Goal: Task Accomplishment & Management: Manage account settings

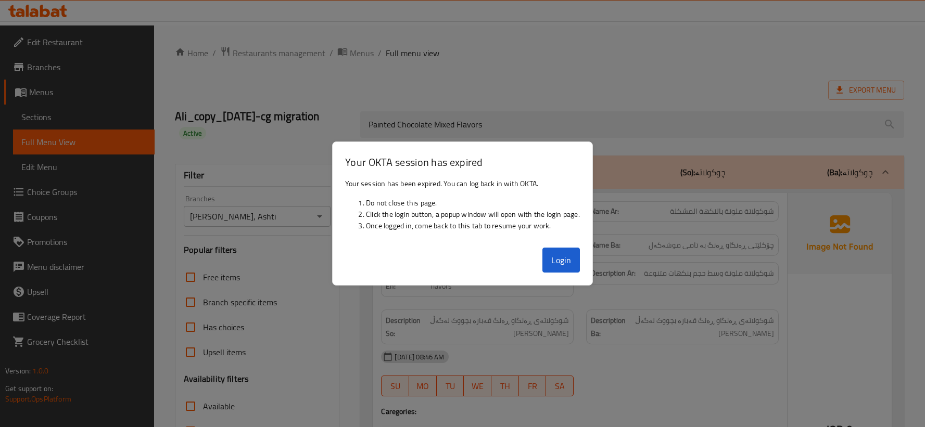
scroll to position [226, 0]
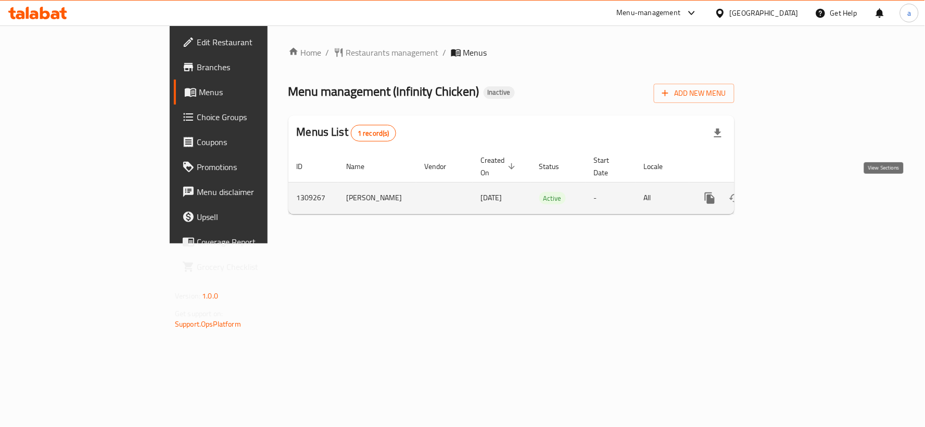
click at [791, 194] on icon "enhanced table" at bounding box center [785, 198] width 12 height 12
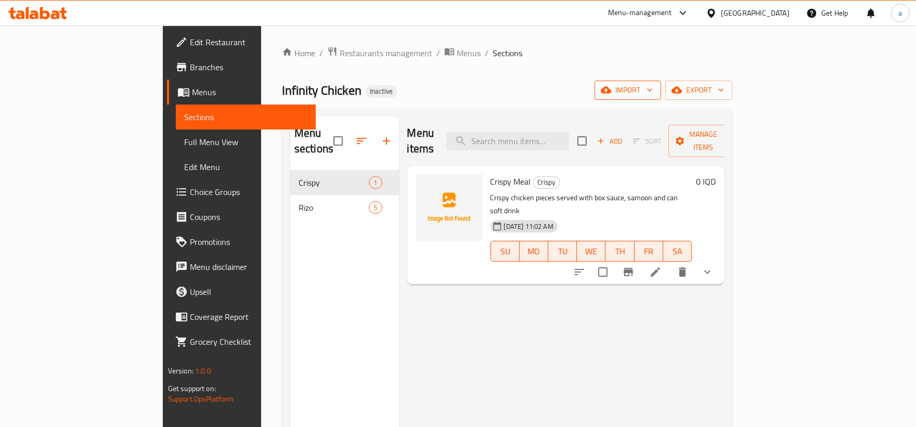
click at [653, 92] on span "import" at bounding box center [628, 90] width 50 height 13
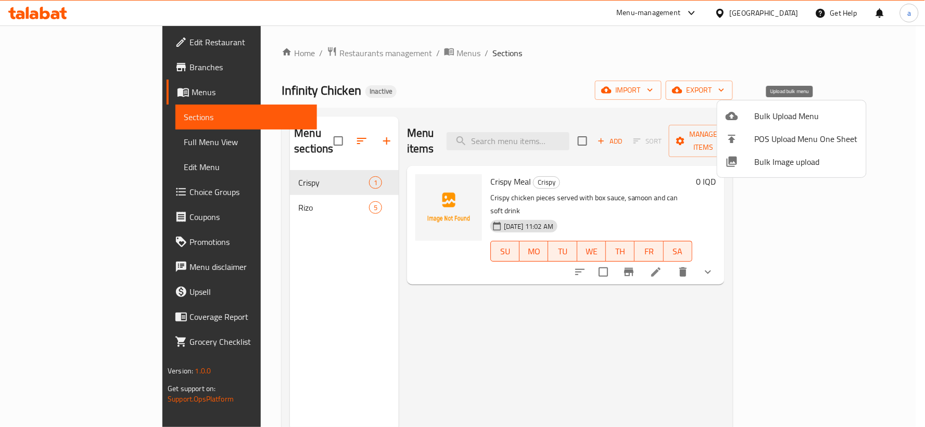
click at [784, 116] on span "Bulk Upload Menu" at bounding box center [806, 116] width 103 height 12
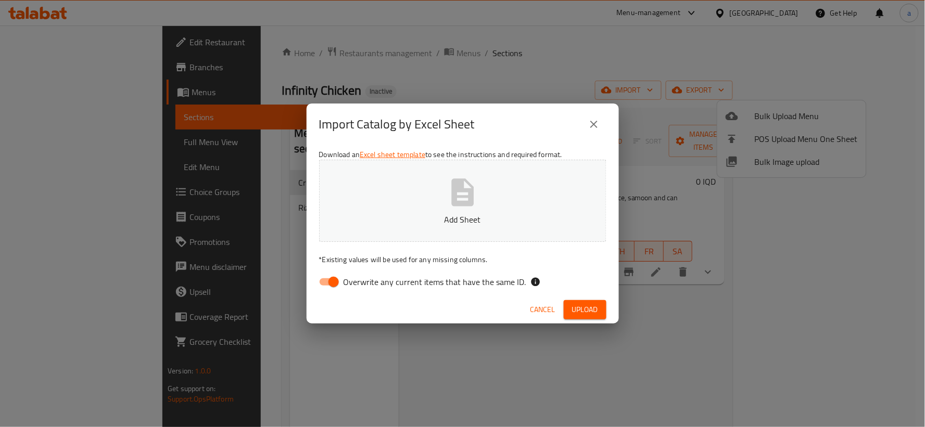
click at [325, 277] on input "Overwrite any current items that have the same ID." at bounding box center [333, 282] width 59 height 20
checkbox input "false"
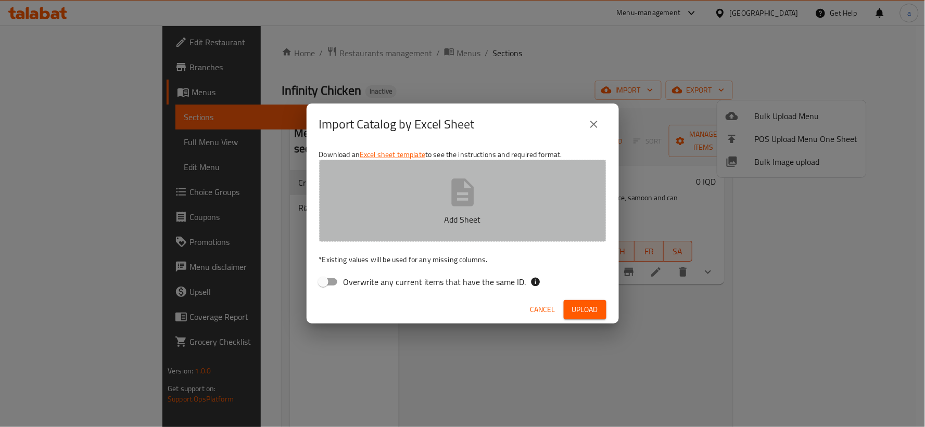
click at [384, 232] on button "Add Sheet" at bounding box center [462, 201] width 287 height 82
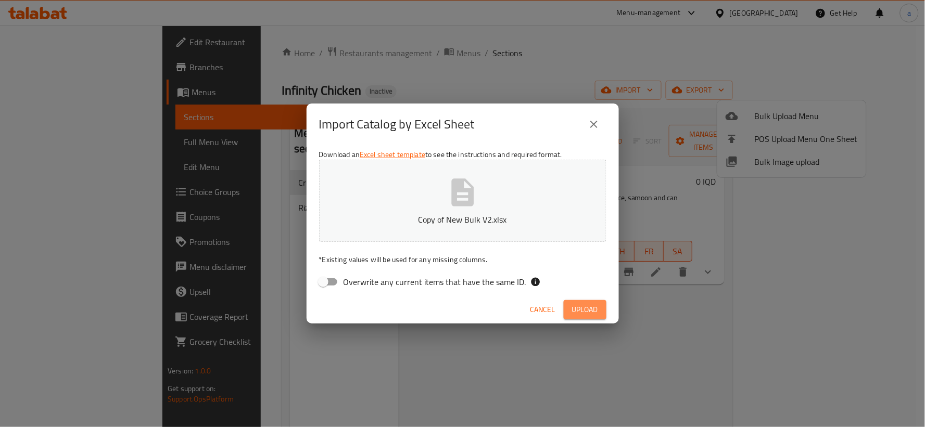
click at [603, 311] on button "Upload" at bounding box center [585, 309] width 43 height 19
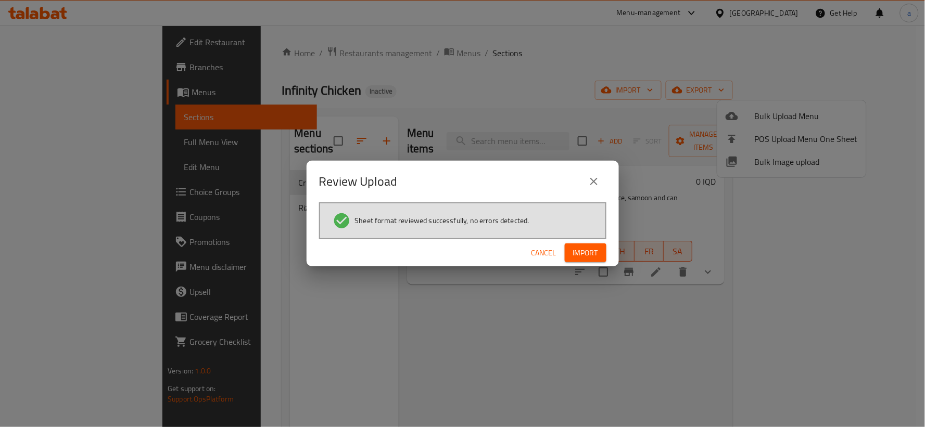
click at [576, 245] on button "Import" at bounding box center [586, 253] width 42 height 19
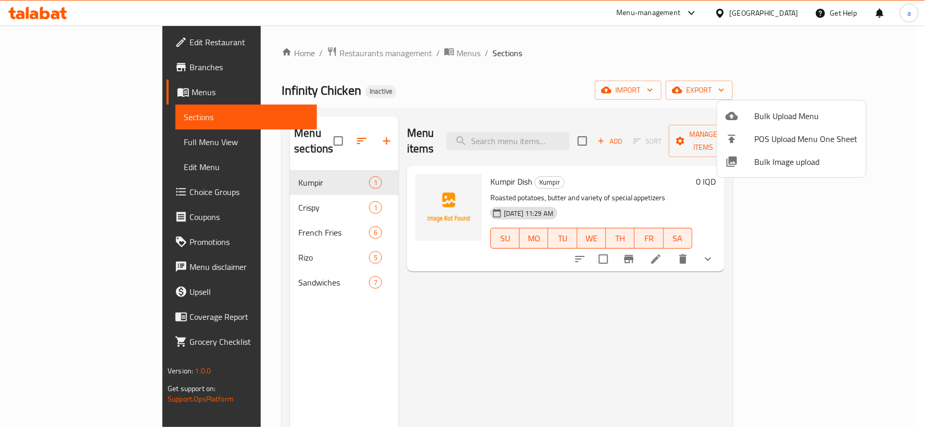
click at [321, 135] on div at bounding box center [462, 213] width 925 height 427
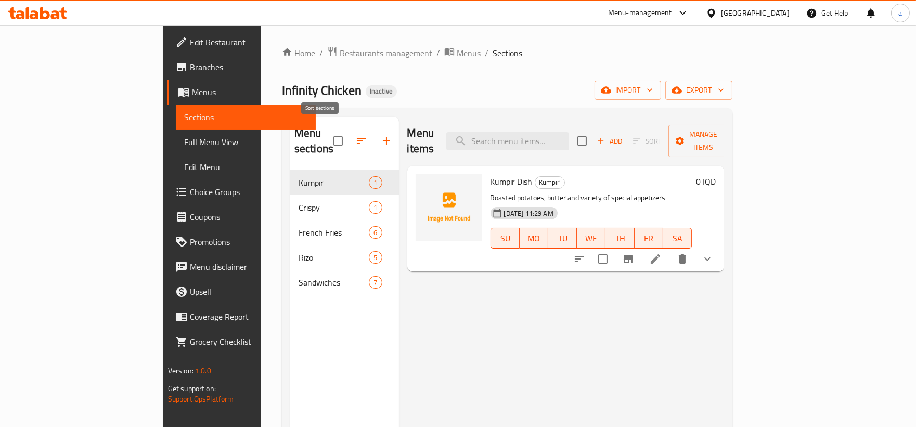
click at [355, 135] on icon "button" at bounding box center [361, 141] width 12 height 12
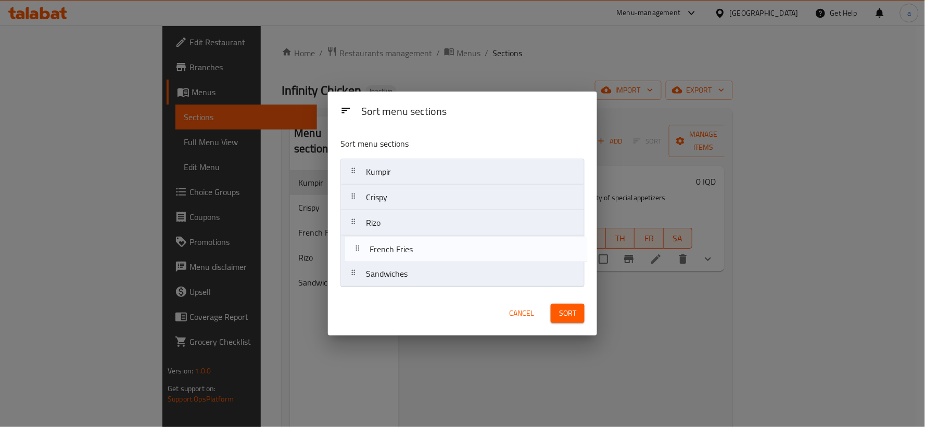
drag, startPoint x: 406, startPoint y: 234, endPoint x: 410, endPoint y: 263, distance: 29.4
click at [410, 263] on nav "Kumpir Crispy French Fries Rizo Sandwiches" at bounding box center [462, 223] width 244 height 129
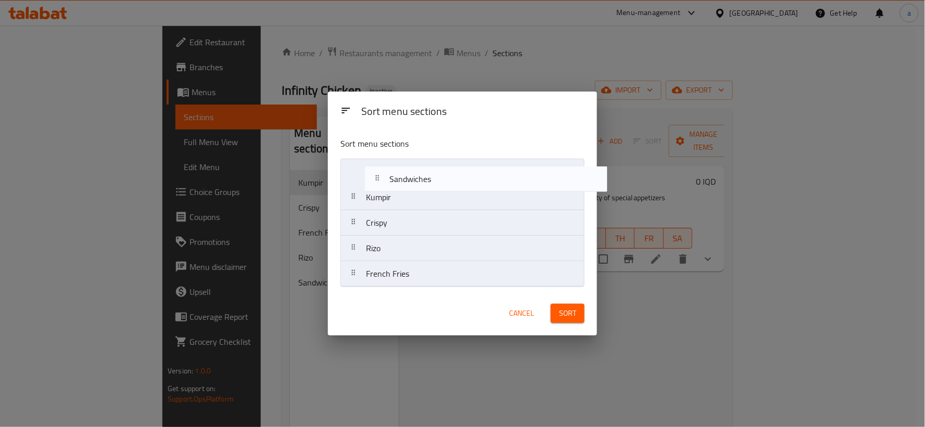
drag, startPoint x: 404, startPoint y: 282, endPoint x: 428, endPoint y: 176, distance: 109.0
click at [428, 176] on nav "Kumpir Crispy Rizo French Fries Sandwiches" at bounding box center [462, 223] width 244 height 129
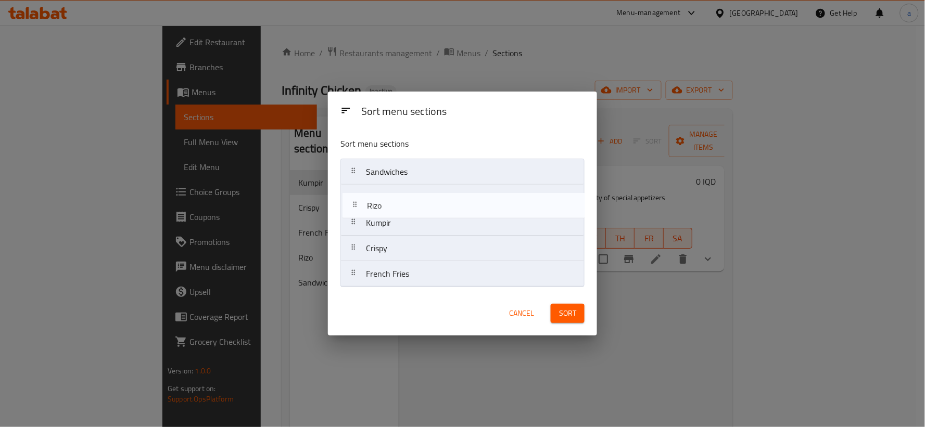
drag, startPoint x: 417, startPoint y: 253, endPoint x: 418, endPoint y: 205, distance: 48.4
click at [418, 205] on nav "Sandwiches Kumpir Crispy Rizo French Fries" at bounding box center [462, 223] width 244 height 129
drag, startPoint x: 417, startPoint y: 220, endPoint x: 403, endPoint y: 222, distance: 13.7
click at [403, 222] on nav "Sandwiches Rizo Kumpir Crispy French Fries" at bounding box center [462, 223] width 244 height 129
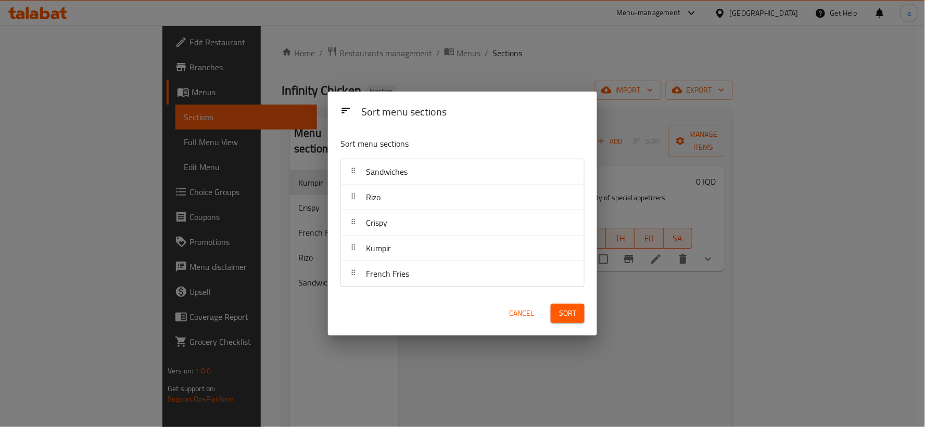
click at [559, 305] on button "Sort" at bounding box center [568, 313] width 34 height 19
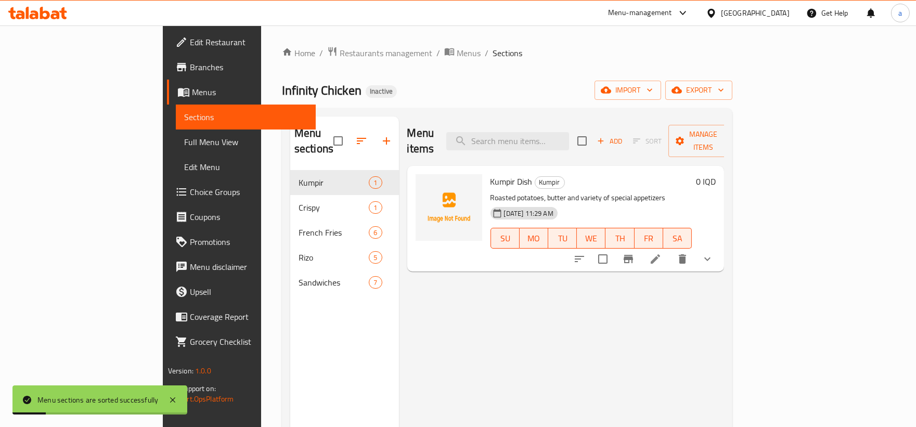
click at [184, 144] on span "Full Menu View" at bounding box center [245, 142] width 123 height 12
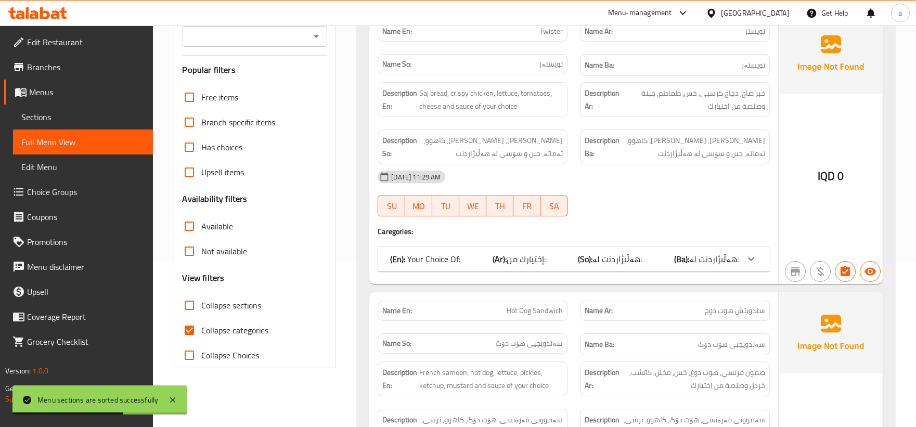
scroll to position [193, 0]
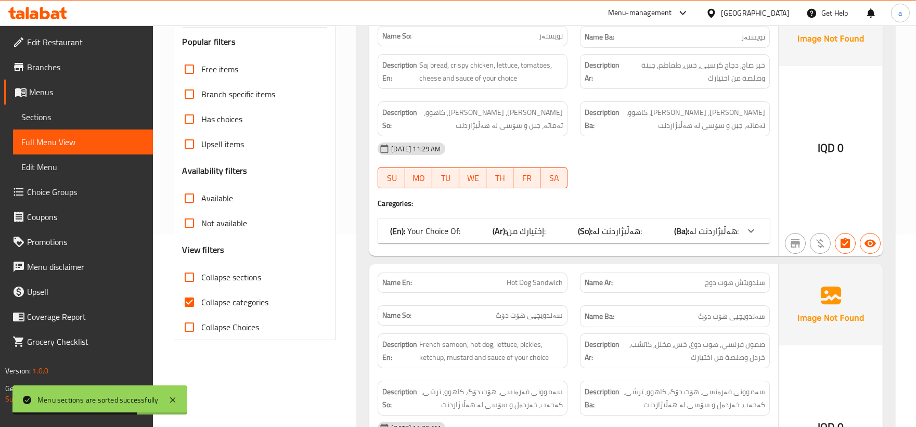
click at [189, 315] on input "Collapse categories" at bounding box center [189, 302] width 25 height 25
checkbox input "false"
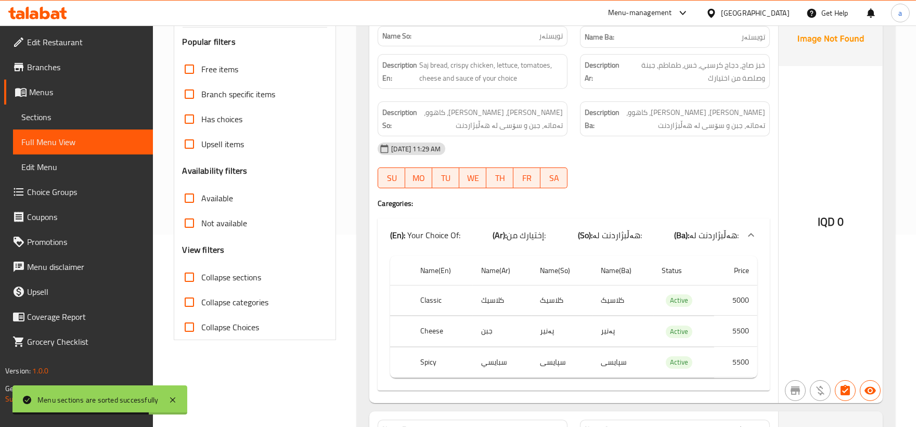
click at [190, 290] on input "Collapse sections" at bounding box center [189, 277] width 25 height 25
checkbox input "true"
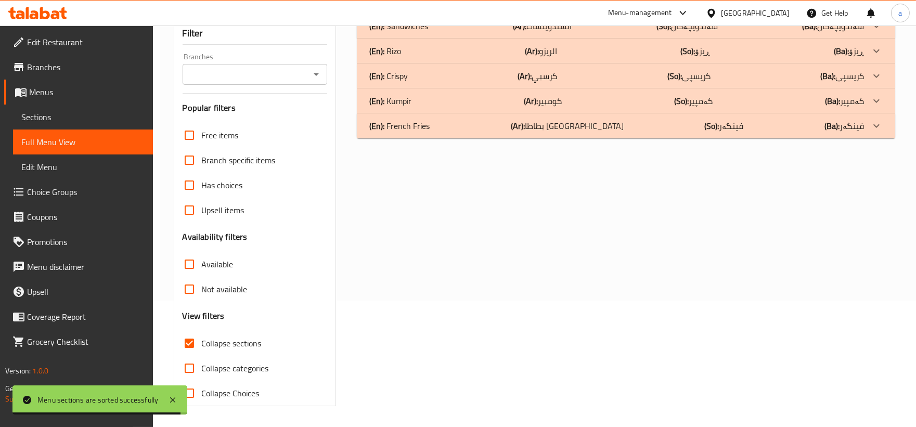
scroll to position [45, 0]
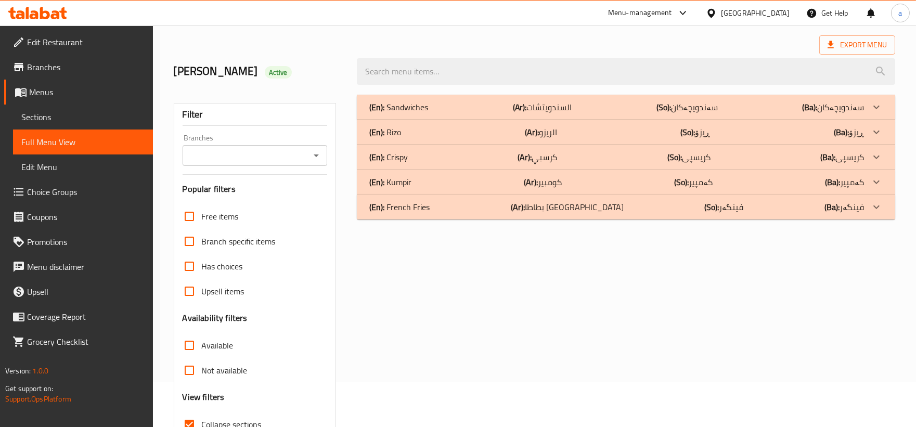
click at [429, 113] on div "(En): French Fries (Ar): بطاطا مقلية (So): فینگەر (Ba): فینگەر" at bounding box center [617, 107] width 495 height 12
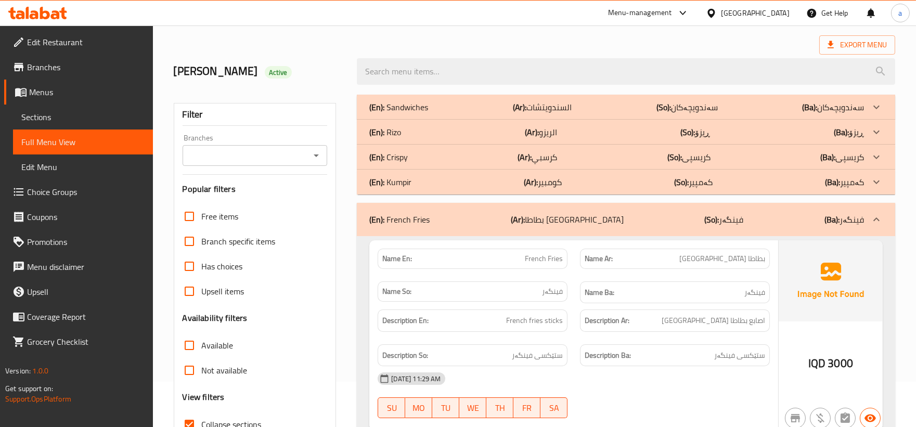
click at [424, 113] on div "(En): Kumpir (Ar): كومبير (So): کەمپیر (Ba): کەمپیر" at bounding box center [617, 107] width 495 height 12
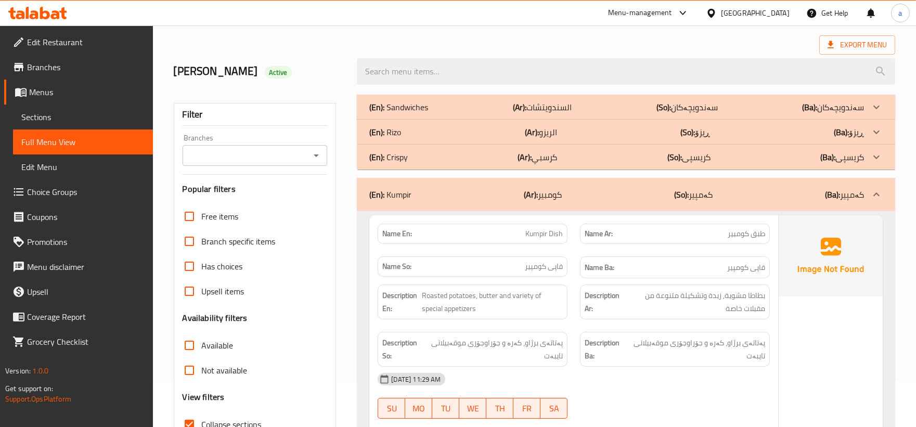
click at [429, 114] on div "(En): Sandwiches (Ar): السندويتشات (So): سەندویچەکان (Ba): سەندویچەکان" at bounding box center [626, 107] width 539 height 25
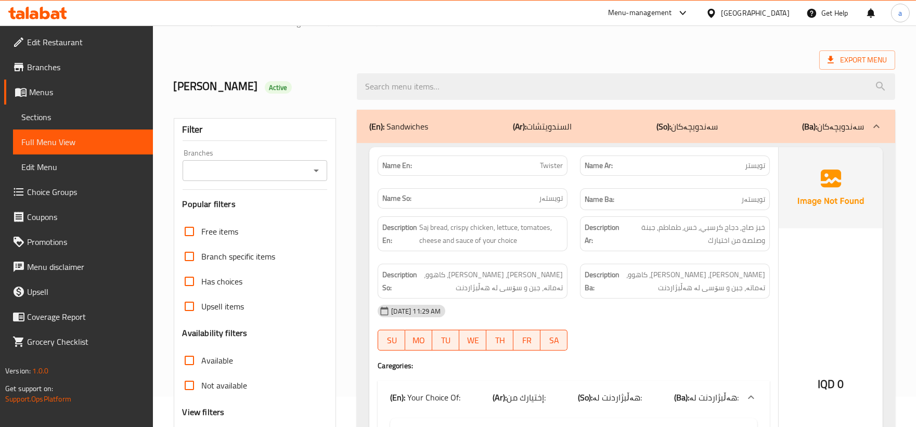
scroll to position [0, 0]
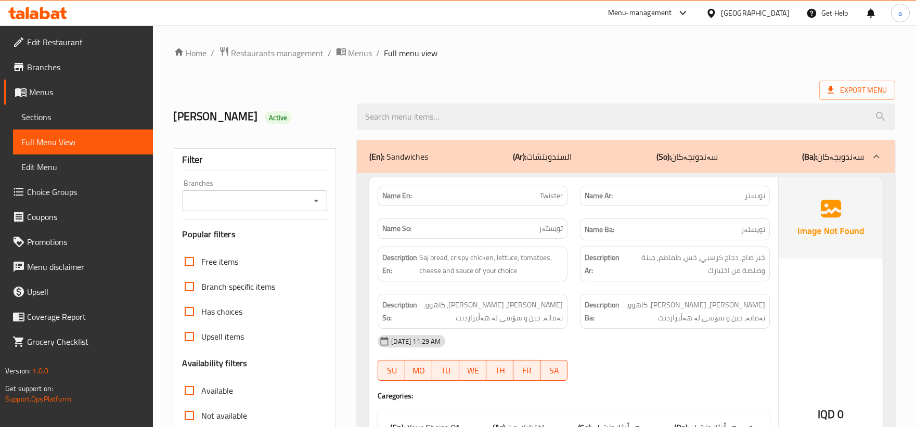
click at [319, 207] on icon "Open" at bounding box center [316, 201] width 12 height 12
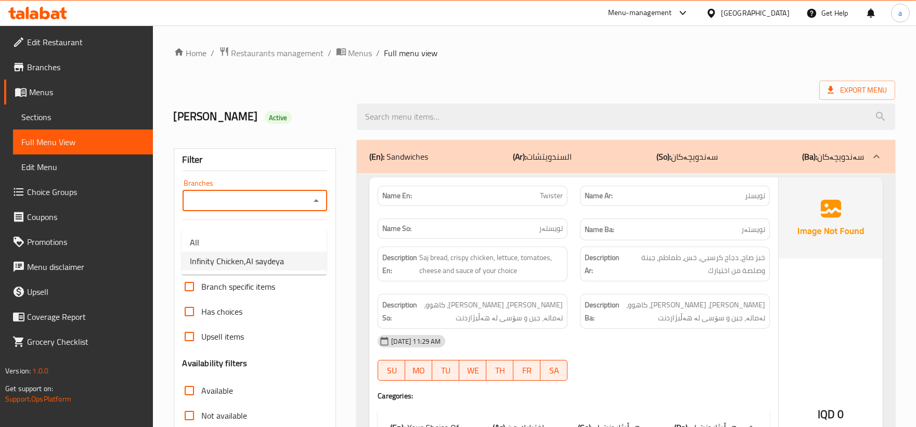
click at [278, 260] on span "Infinity Chicken,Al saydeya" at bounding box center [237, 261] width 94 height 12
type input "Infinity Chicken,Al saydeya"
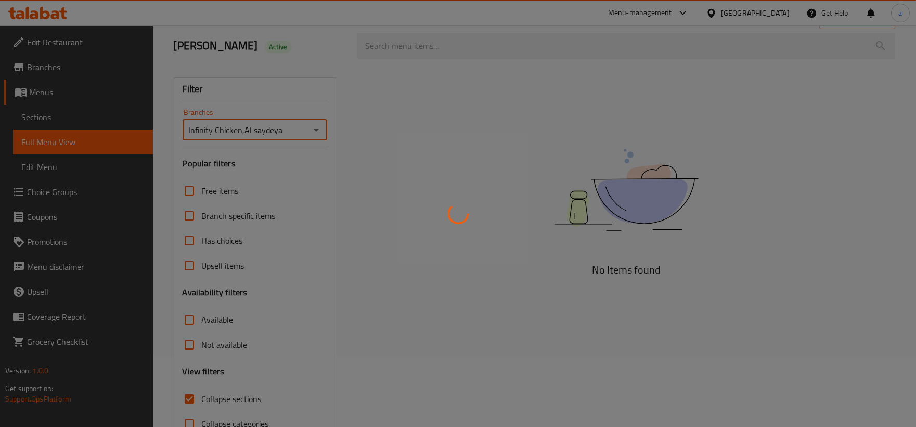
scroll to position [142, 0]
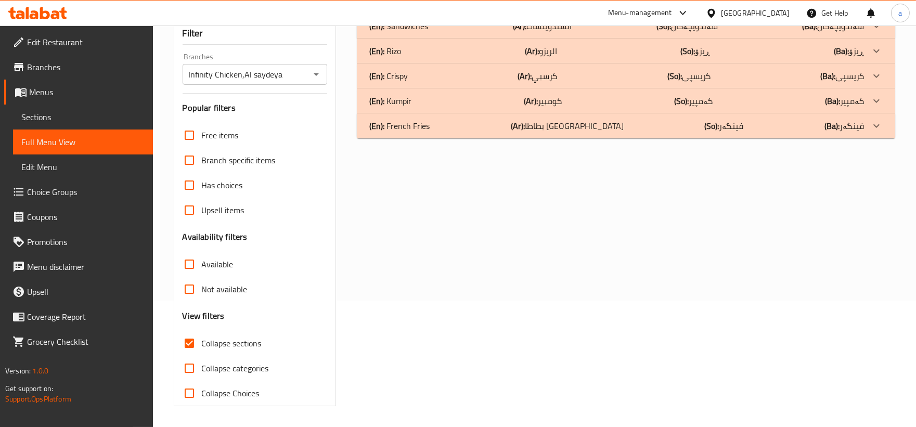
click at [435, 32] on div "(En): French Fries (Ar): بطاطا مقلية (So): فینگەر (Ba): فینگەر" at bounding box center [617, 26] width 495 height 12
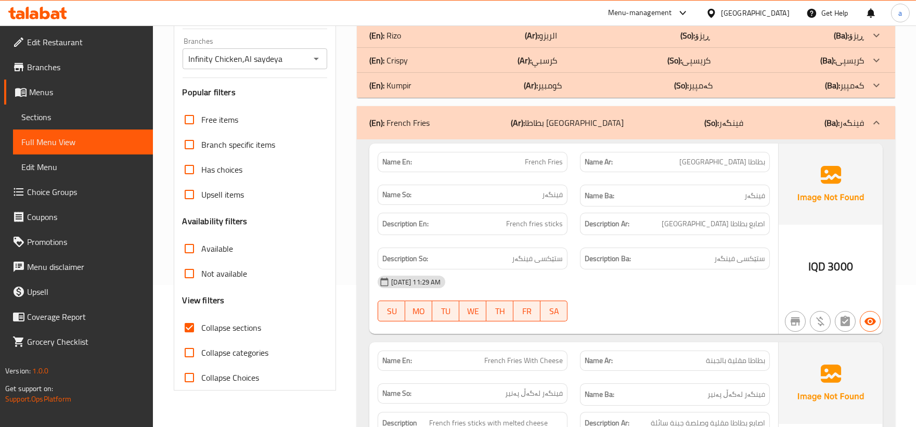
click at [424, 17] on div "(En): Kumpir (Ar): كومبير (So): کەمپیر (Ba): کەمپیر" at bounding box center [617, 10] width 495 height 12
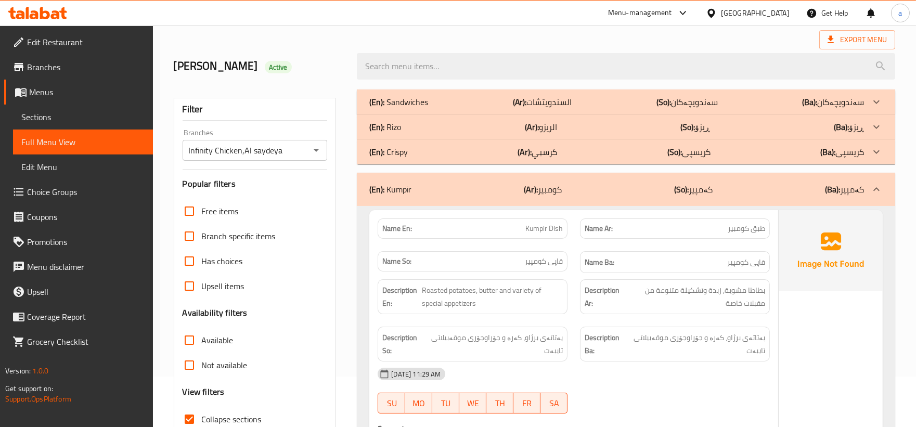
scroll to position [0, 0]
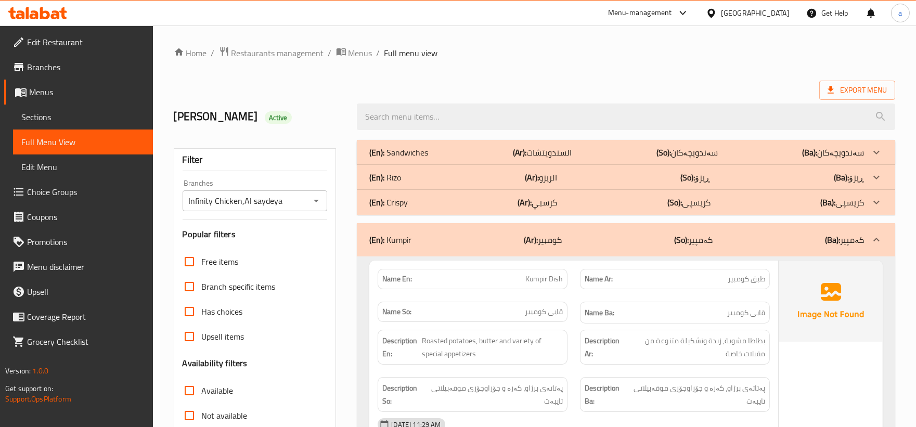
click at [465, 159] on div "(En): Sandwiches (Ar): السندويتشات (So): سەندویچەکان (Ba): سەندویچەکان" at bounding box center [617, 152] width 495 height 12
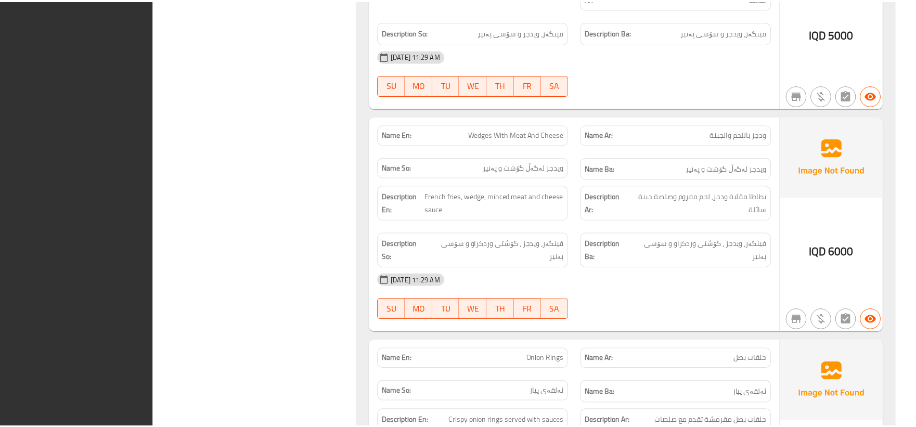
scroll to position [3683, 0]
